Goal: Transaction & Acquisition: Purchase product/service

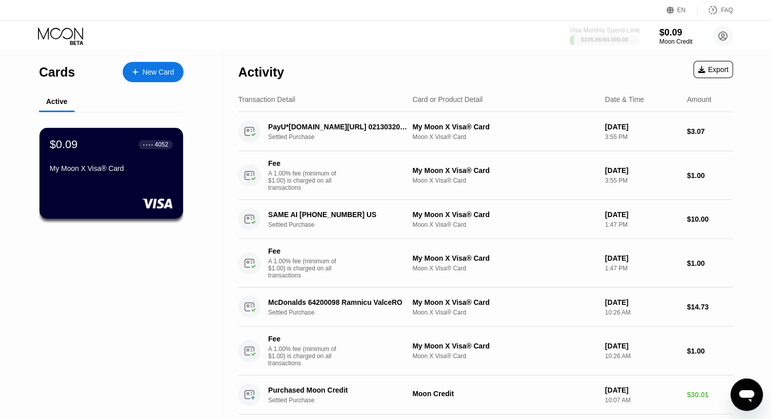
click at [615, 37] on div "$235.96 / $4,000.00" at bounding box center [605, 39] width 48 height 6
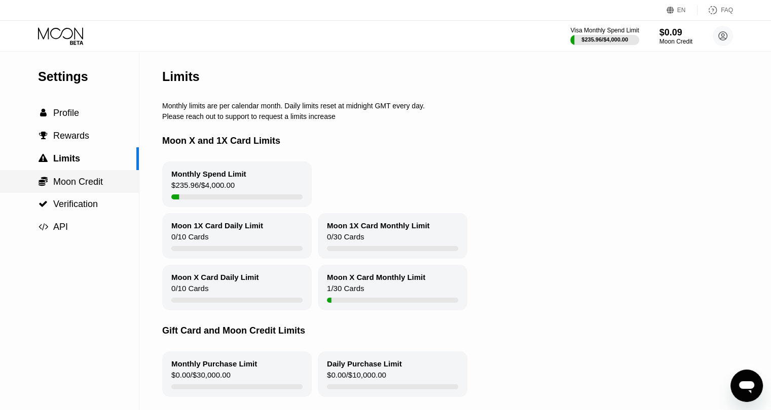
click at [97, 185] on span "Moon Credit" at bounding box center [78, 182] width 50 height 10
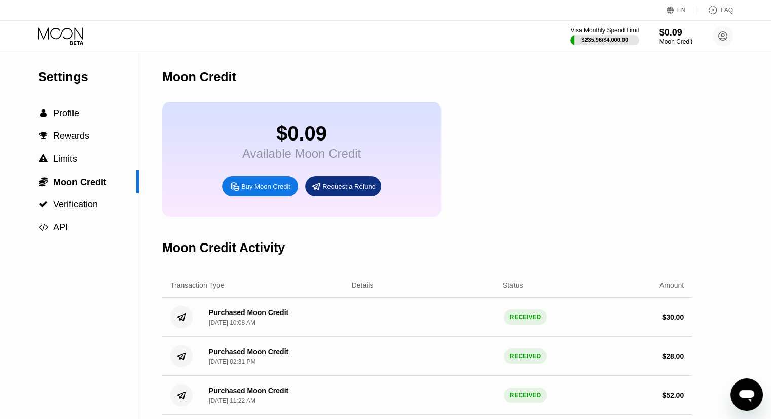
click at [272, 191] on div "Buy Moon Credit" at bounding box center [265, 186] width 49 height 9
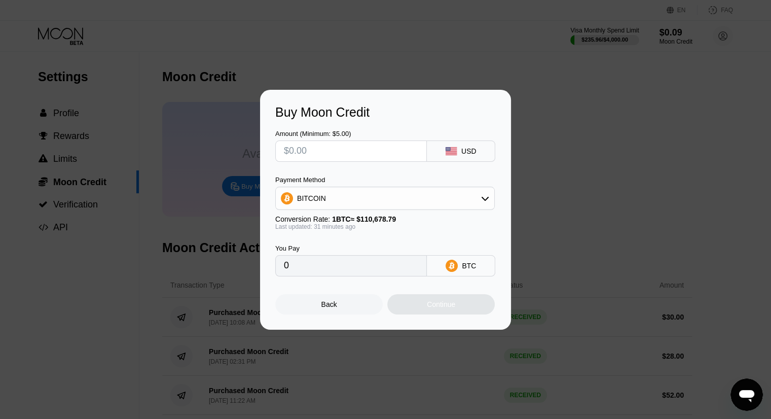
click at [316, 145] on input "text" at bounding box center [351, 151] width 134 height 20
type input "$1"
type input "0.00000903"
type input "$15"
type input "0.00013531"
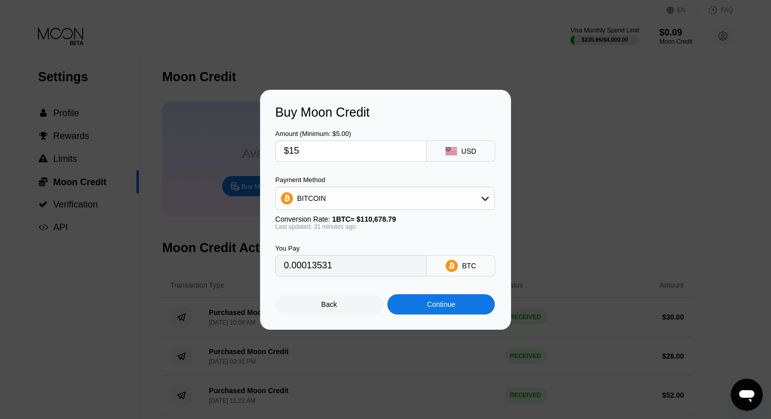
type input "$15"
click at [428, 314] on div "Continue" at bounding box center [440, 304] width 107 height 20
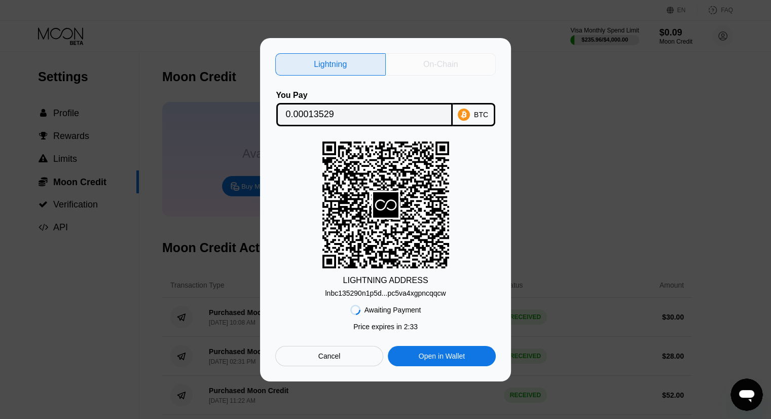
click at [435, 55] on div "On-Chain" at bounding box center [441, 64] width 110 height 22
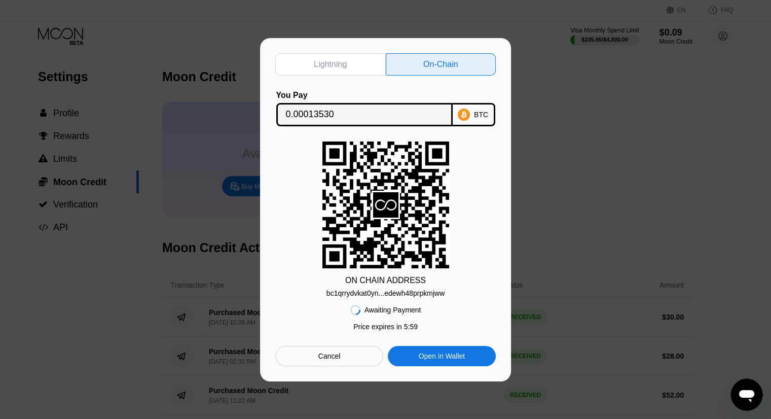
click at [405, 297] on div "bc1qrrydvkat0yn...edewh48prpkmjww" at bounding box center [385, 293] width 118 height 8
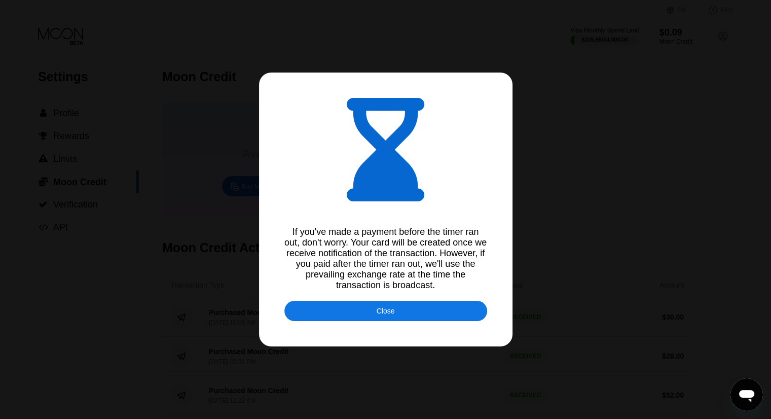
type input "0.00013536"
click at [400, 308] on div "Close" at bounding box center [385, 311] width 203 height 20
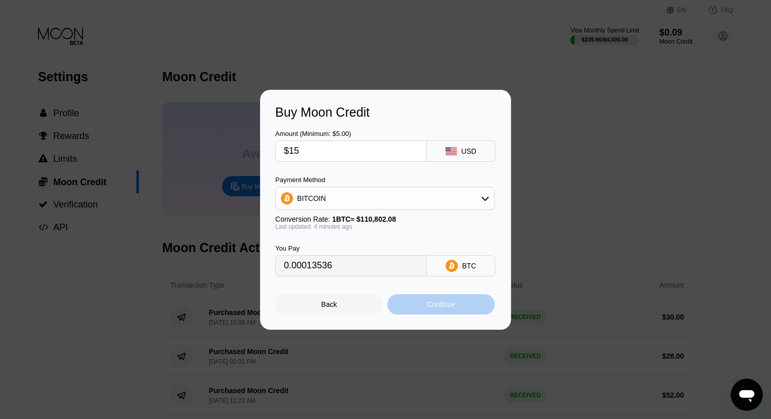
click at [432, 307] on div "Continue" at bounding box center [441, 304] width 28 height 8
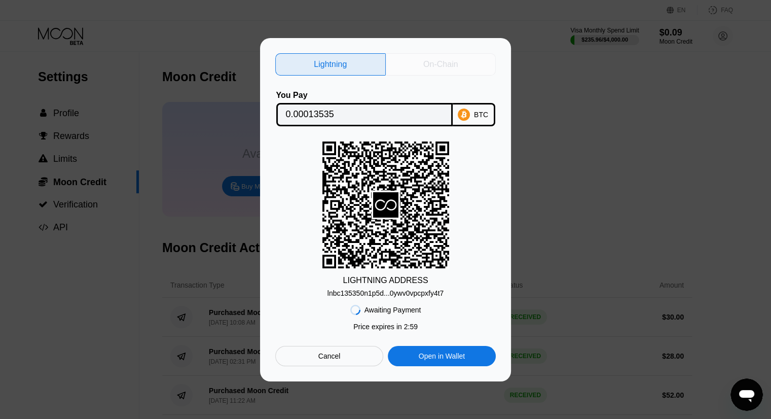
click at [426, 61] on div "On-Chain" at bounding box center [440, 64] width 34 height 10
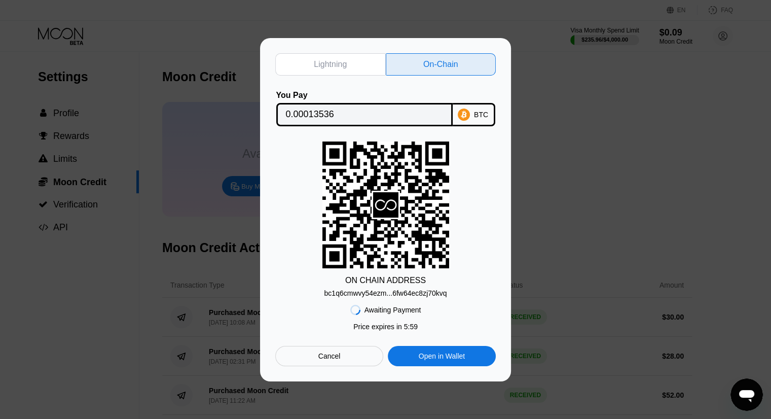
click at [386, 292] on div "bc1q6cmwvy54ezm...6fw64ec8zj70kvq" at bounding box center [385, 293] width 123 height 8
click at [388, 111] on input "0.00013536" at bounding box center [364, 114] width 157 height 20
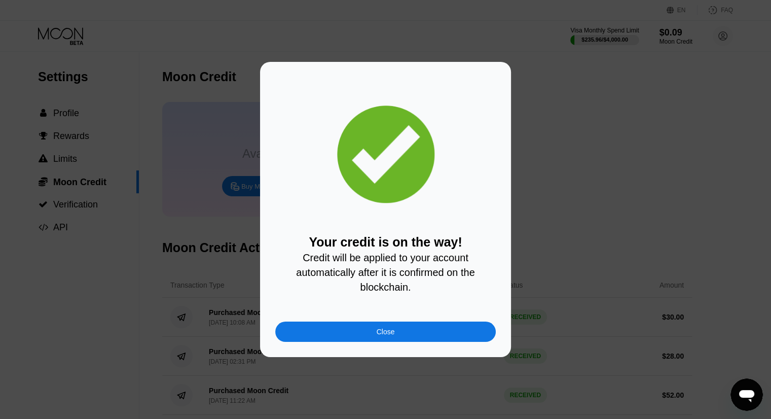
click at [361, 331] on div "Close" at bounding box center [385, 331] width 220 height 20
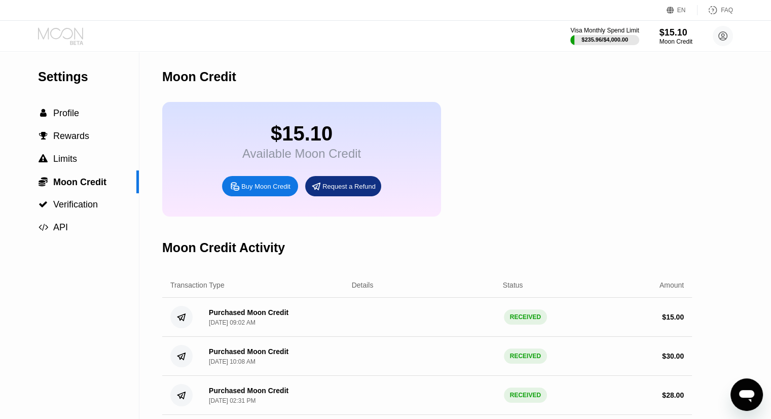
click at [61, 38] on icon at bounding box center [61, 36] width 47 height 18
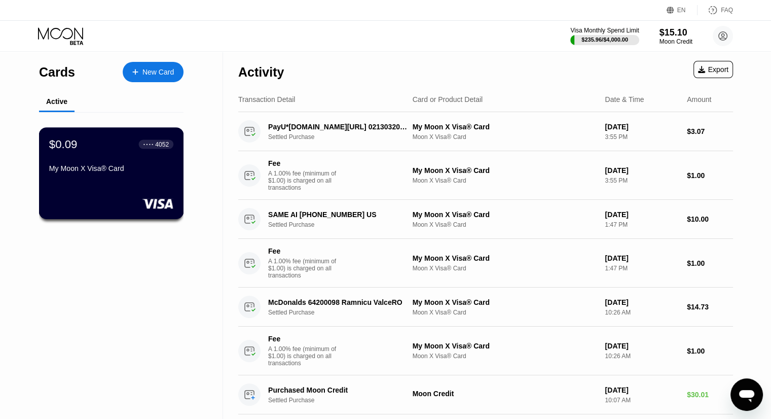
click at [120, 161] on div "$0.09 ● ● ● ● 4052 My Moon X Visa® Card" at bounding box center [111, 156] width 124 height 39
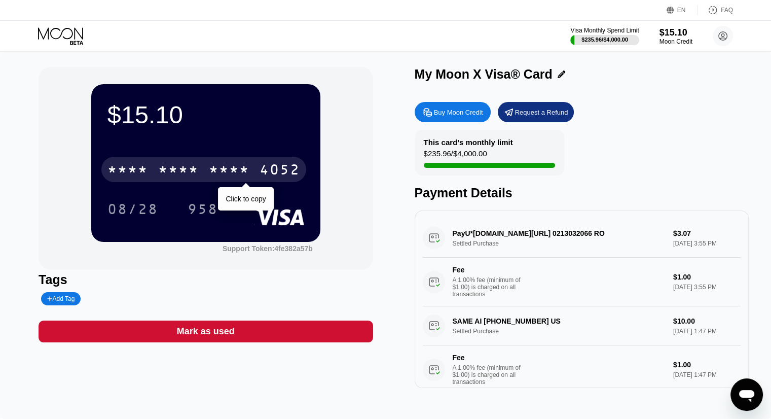
click at [184, 177] on div "* * * *" at bounding box center [178, 171] width 41 height 16
